Goal: Check status

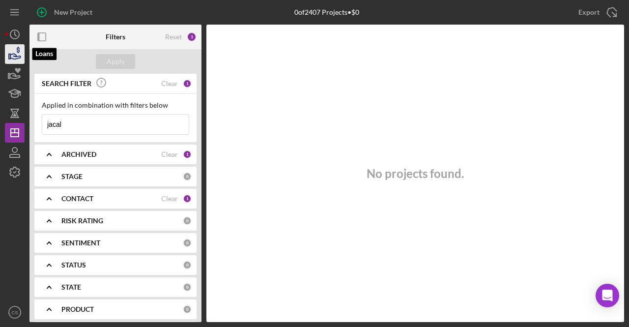
click at [13, 55] on icon "button" at bounding box center [15, 56] width 10 height 5
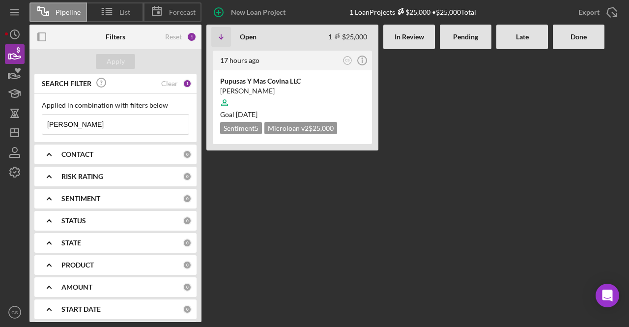
click at [99, 128] on input "[PERSON_NAME]" at bounding box center [115, 124] width 146 height 20
click at [143, 129] on input "[PERSON_NAME]" at bounding box center [115, 124] width 146 height 20
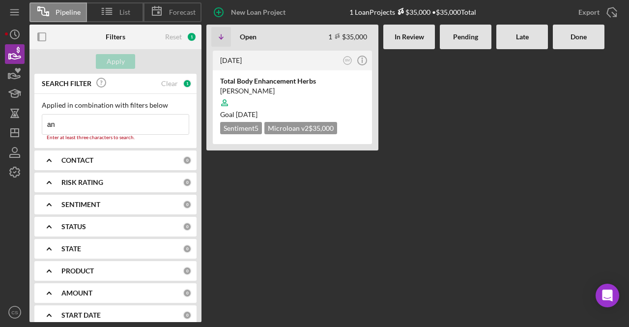
type input "a"
